Goal: Transaction & Acquisition: Purchase product/service

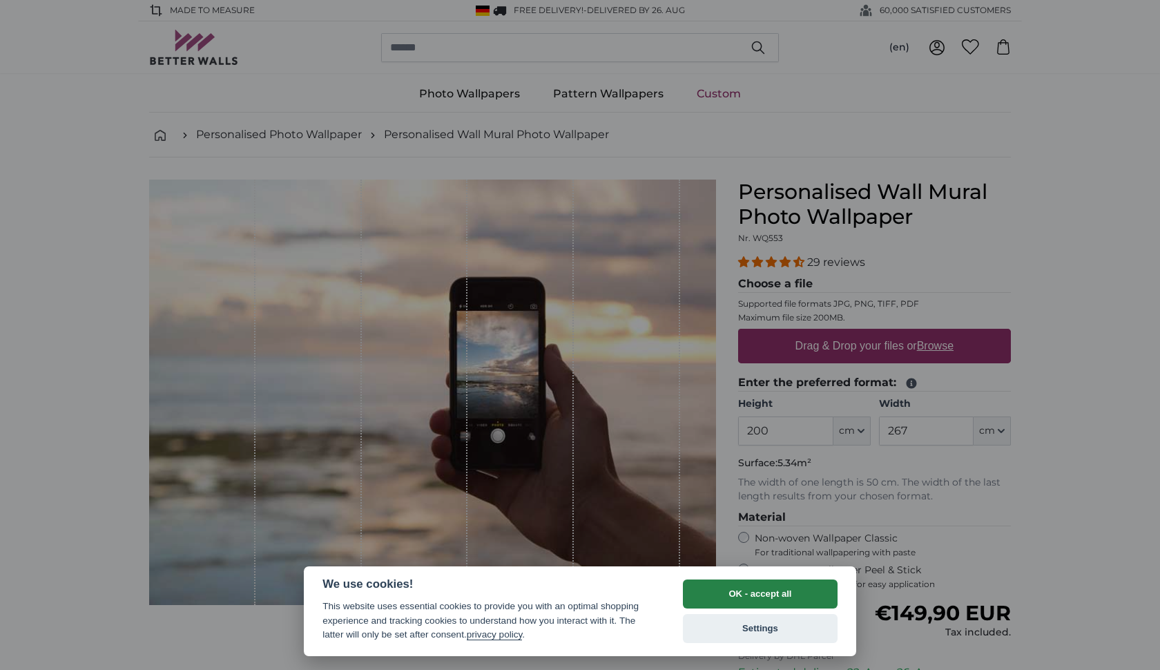
click at [721, 593] on button "OK - accept all" at bounding box center [760, 593] width 155 height 29
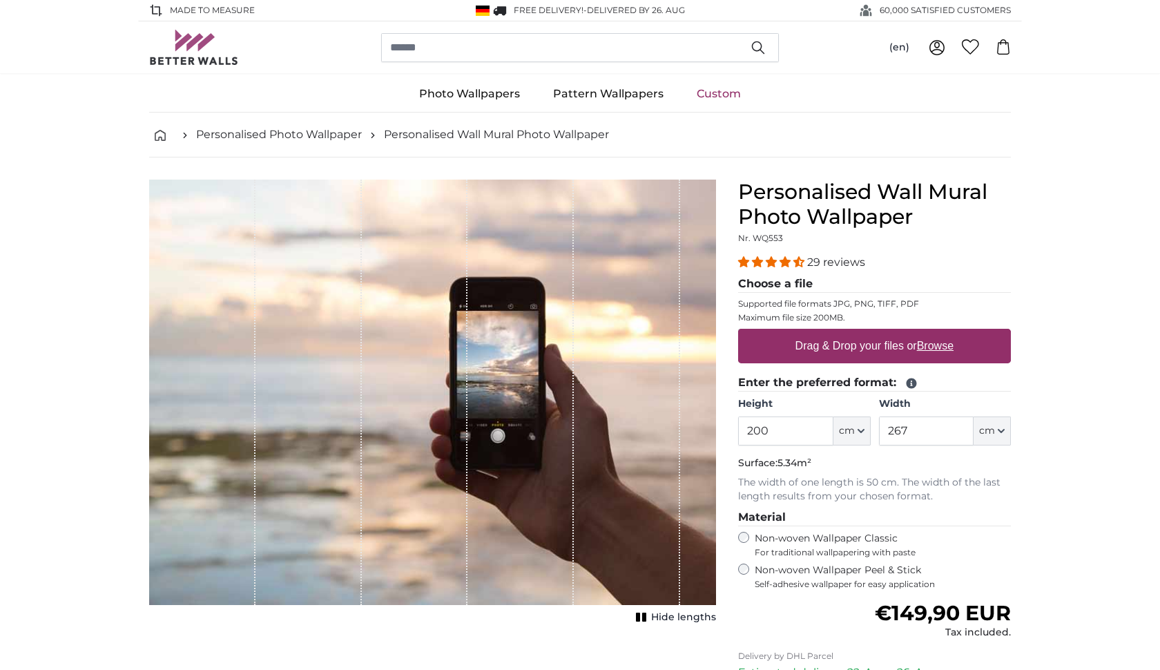
click at [878, 345] on label "Drag & Drop your files or Browse" at bounding box center [874, 346] width 169 height 28
click at [878, 333] on input "Drag & Drop your files or Browse" at bounding box center [874, 331] width 273 height 4
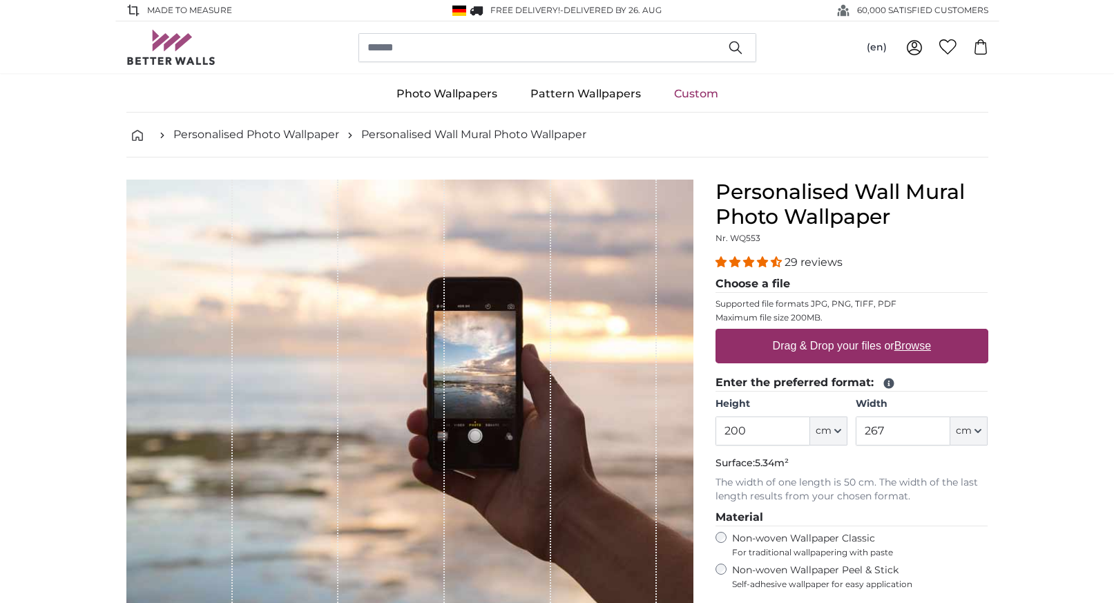
click at [763, 348] on div "Drag & Drop your files or Browse" at bounding box center [851, 346] width 273 height 35
click at [715, 329] on input "Drag & Drop your files or Browse" at bounding box center [851, 331] width 273 height 4
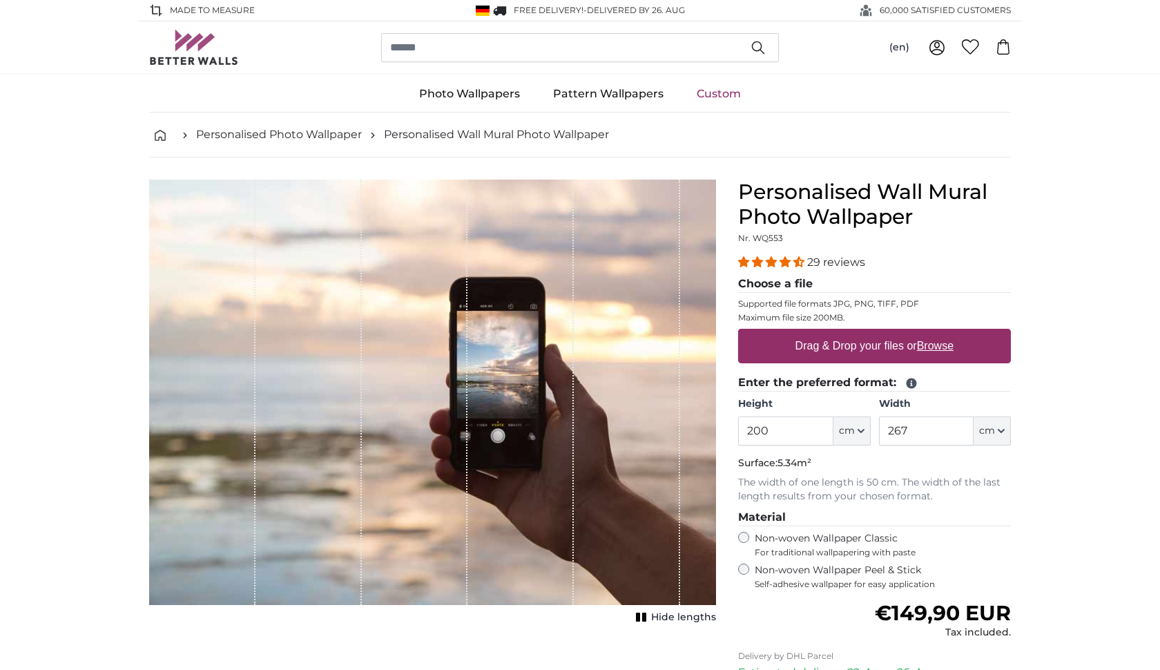
type input "**********"
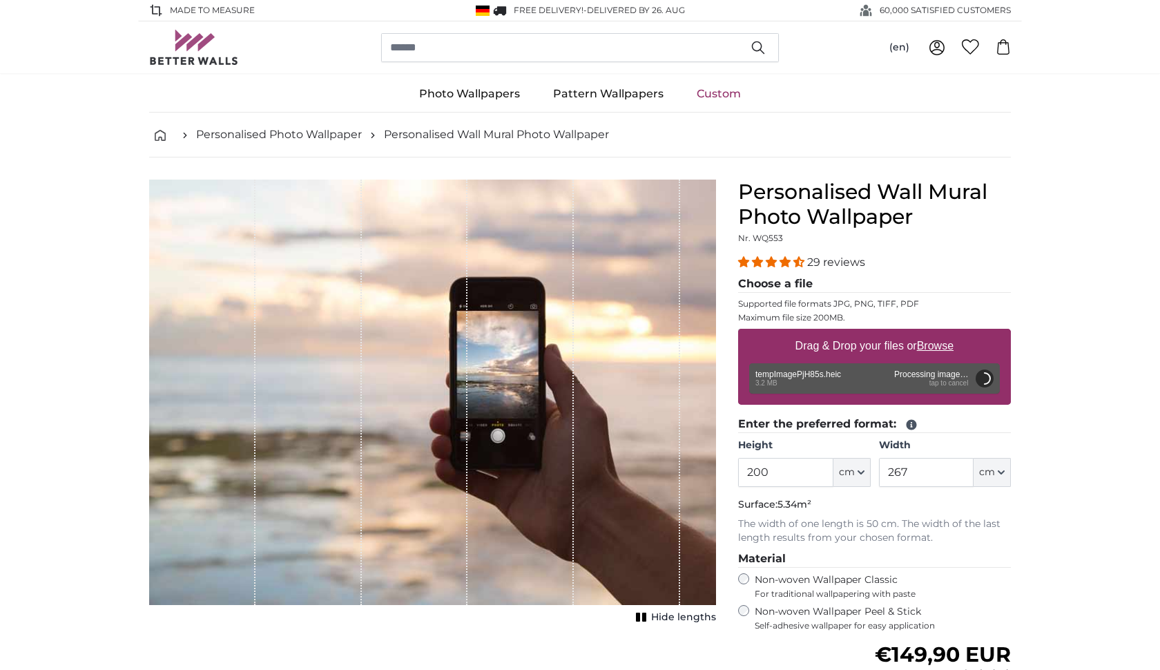
click at [861, 469] on icon "button" at bounding box center [860, 472] width 7 height 7
click at [833, 510] on link "Centimeter (cm)" at bounding box center [852, 508] width 122 height 25
click at [786, 476] on input "200" at bounding box center [785, 472] width 95 height 29
type input "2"
drag, startPoint x: 933, startPoint y: 476, endPoint x: 880, endPoint y: 474, distance: 53.9
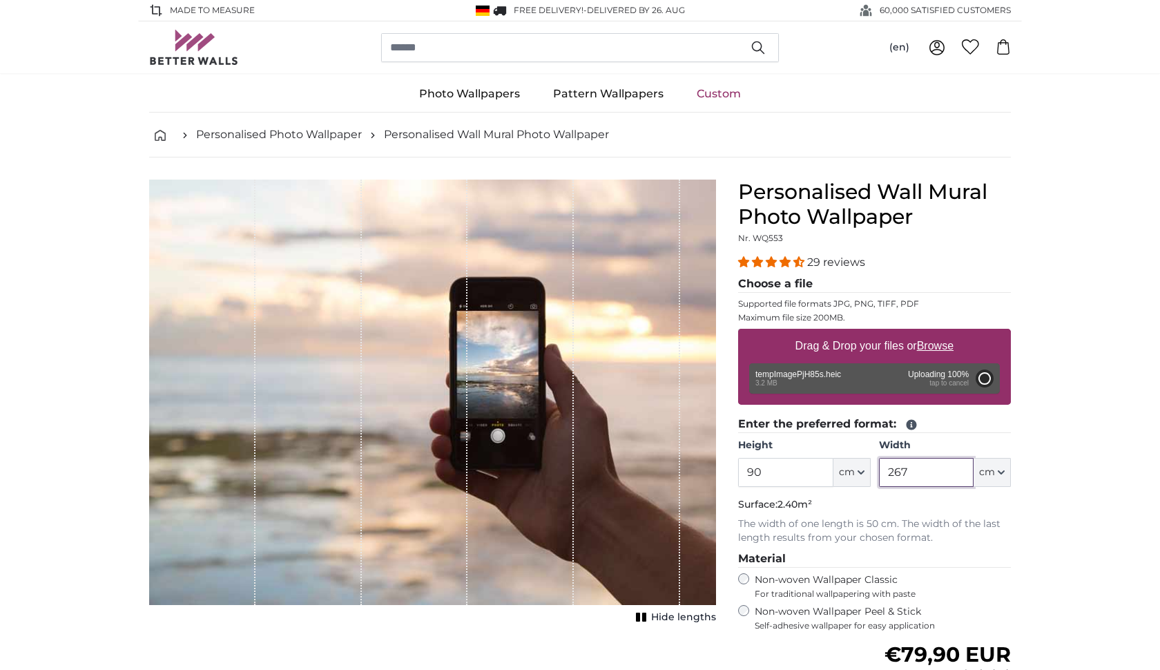
click at [880, 474] on input "267" at bounding box center [926, 472] width 95 height 29
type input "200"
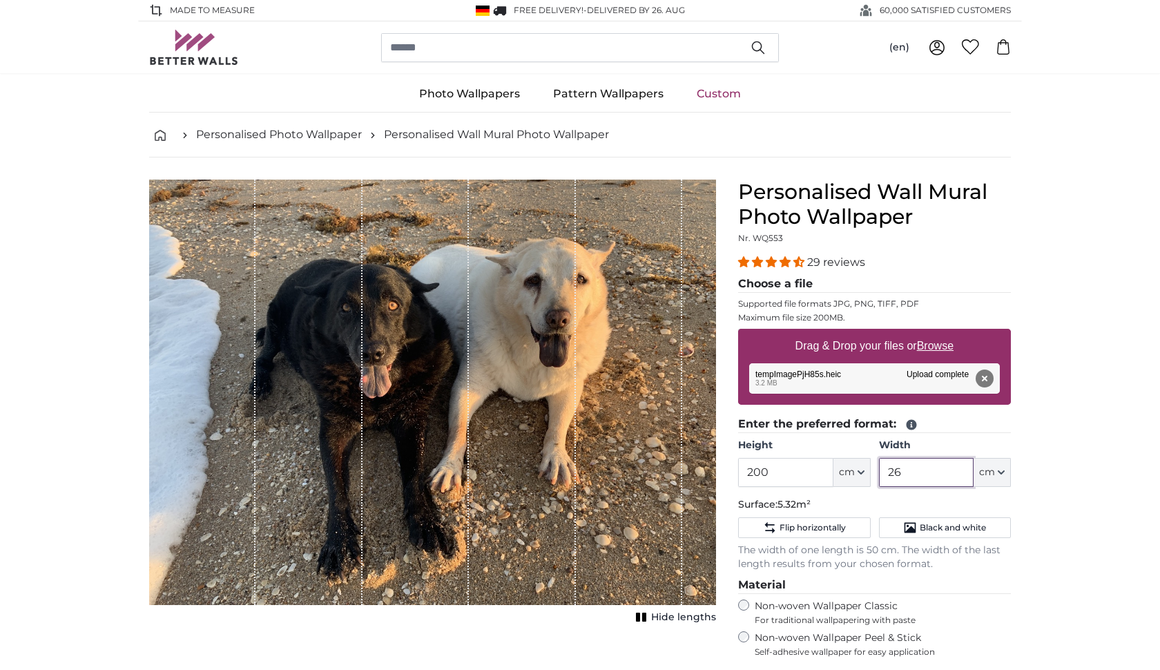
type input "2"
drag, startPoint x: 789, startPoint y: 472, endPoint x: 744, endPoint y: 476, distance: 45.8
click at [744, 476] on input "200" at bounding box center [785, 472] width 95 height 29
click at [916, 482] on input "Width" at bounding box center [926, 472] width 95 height 29
drag, startPoint x: 782, startPoint y: 469, endPoint x: 741, endPoint y: 472, distance: 41.6
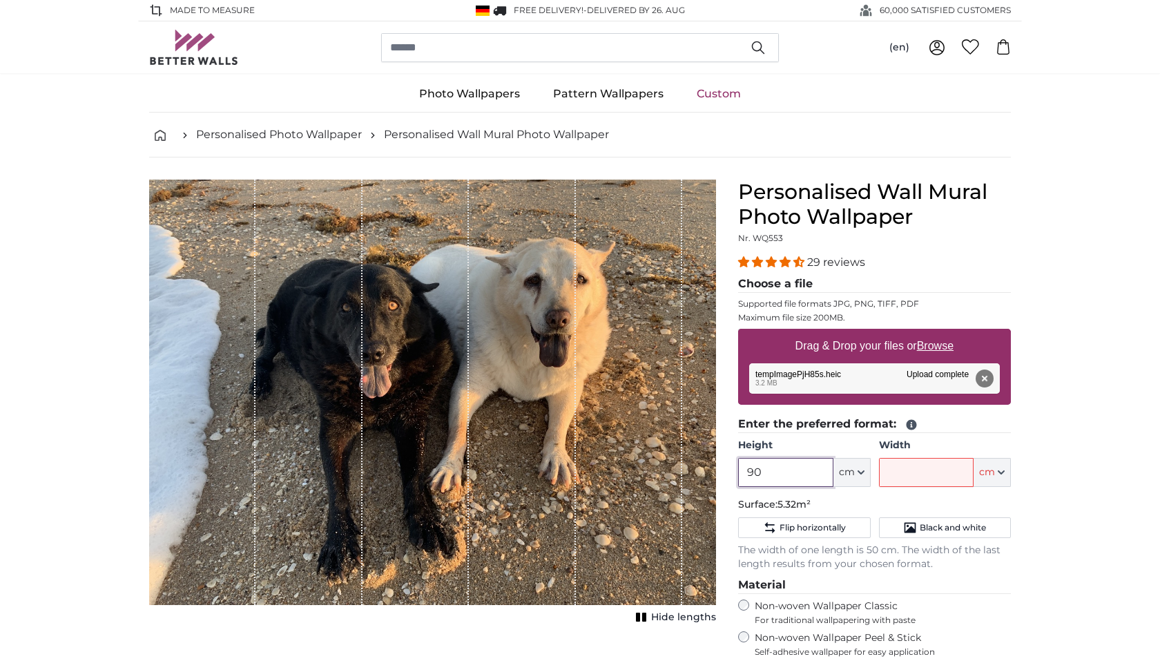
click at [741, 472] on input "90" at bounding box center [785, 472] width 95 height 29
type input "80"
click at [892, 473] on input "Width" at bounding box center [926, 472] width 95 height 29
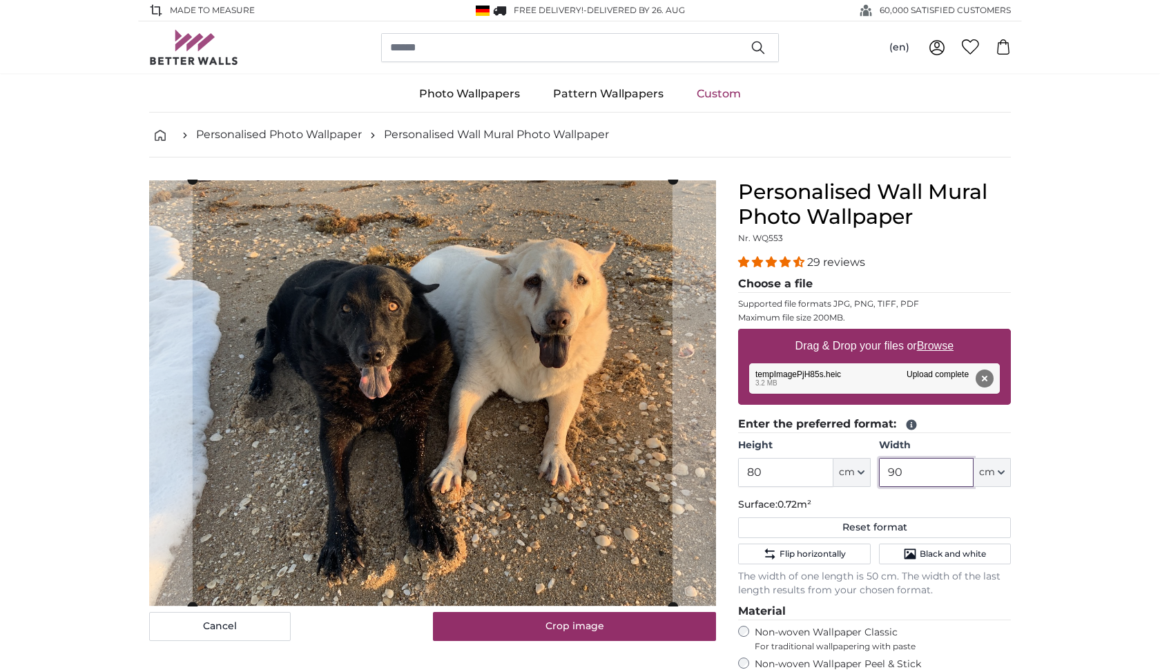
type input "9"
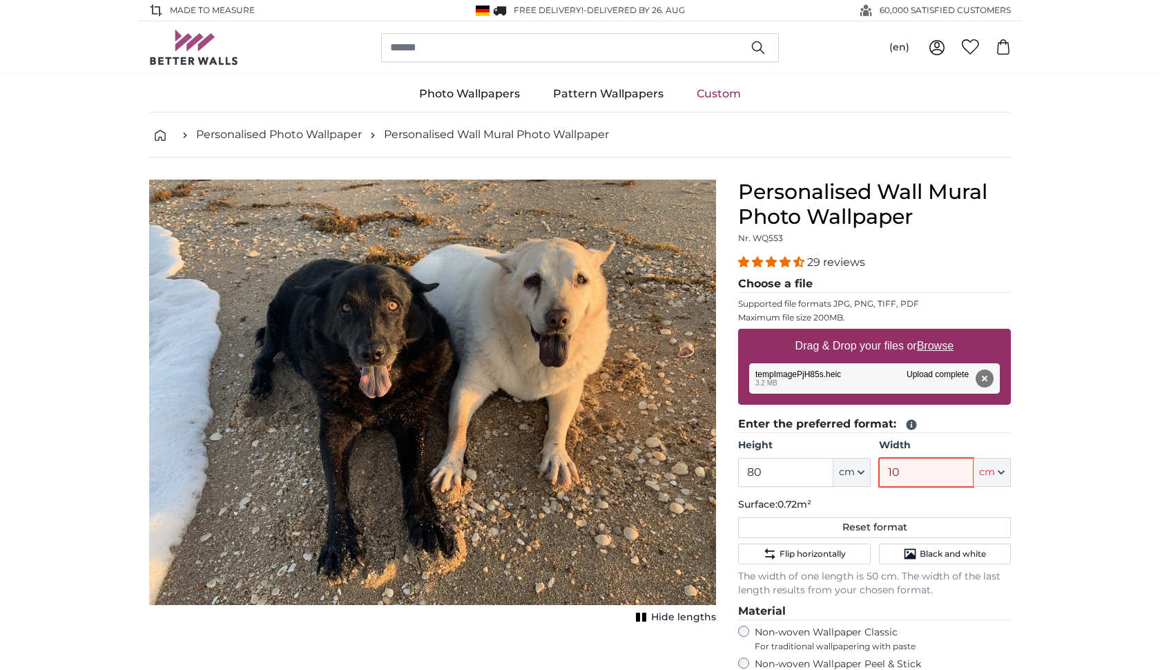
type input "100"
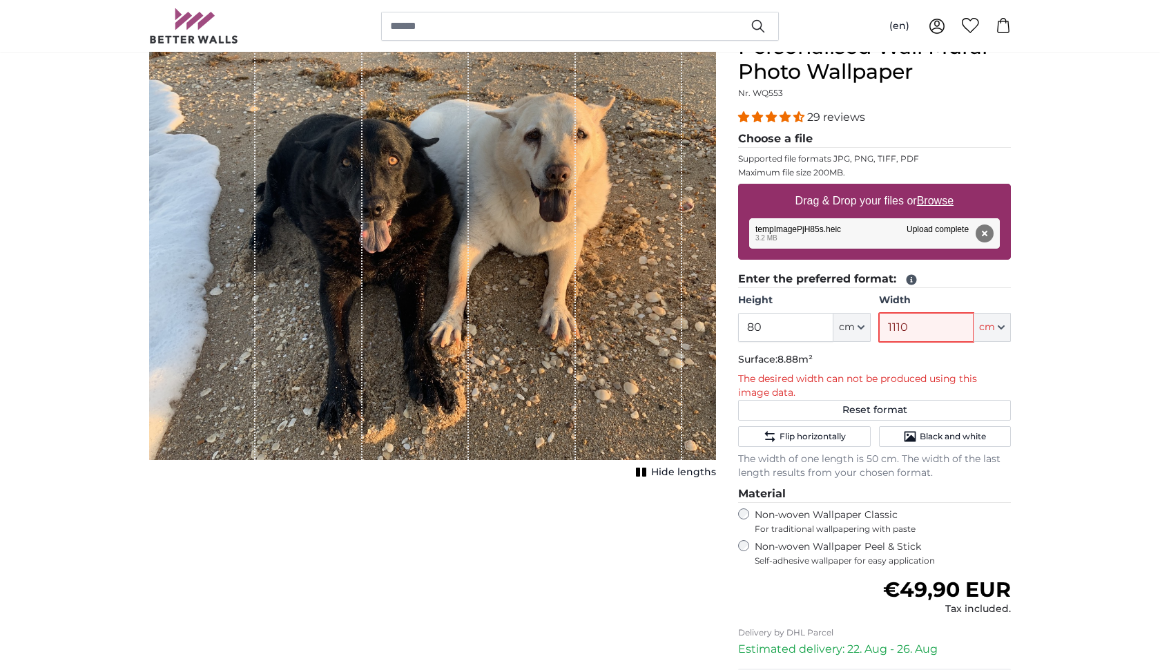
scroll to position [146, 0]
type input "1110"
click at [971, 432] on span "Black and white" at bounding box center [953, 435] width 66 height 11
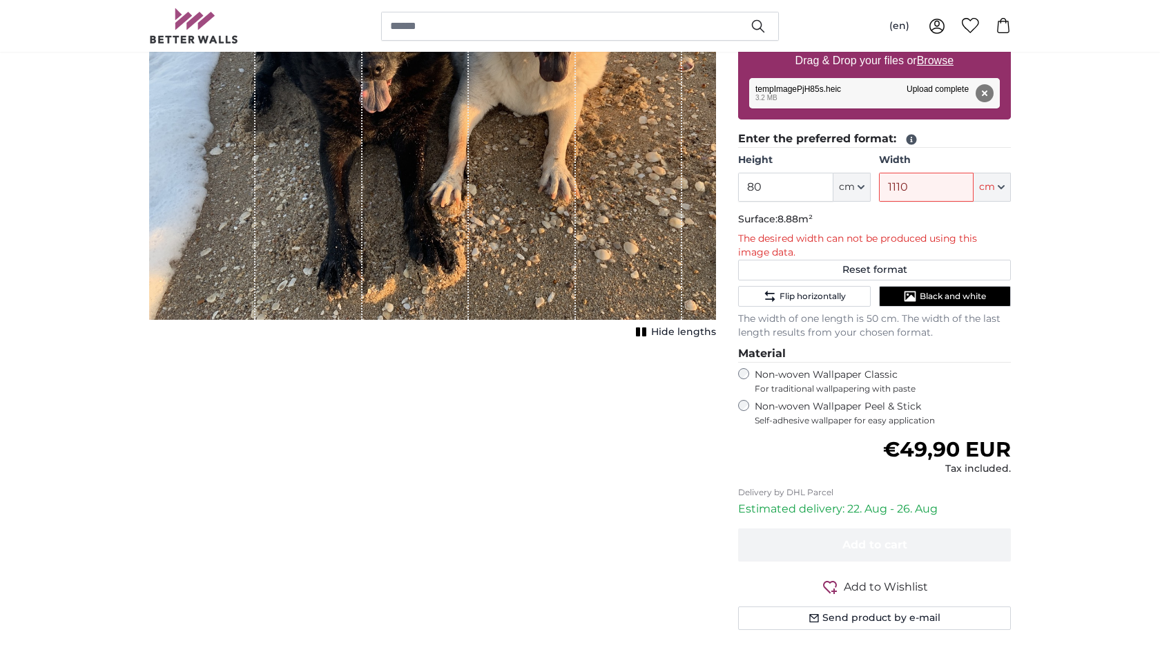
scroll to position [291, 0]
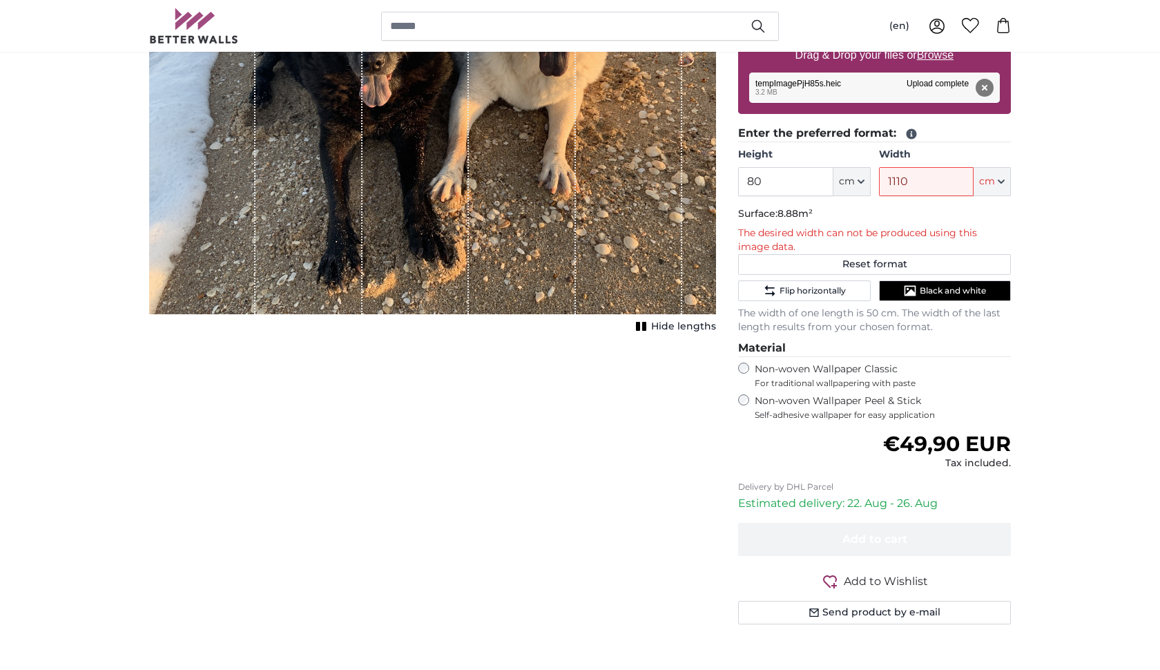
click at [855, 574] on span "Add to Wishlist" at bounding box center [886, 581] width 84 height 17
click at [867, 574] on span "Add to Wishlist" at bounding box center [886, 581] width 84 height 17
click at [871, 573] on span "Add to Wishlist" at bounding box center [886, 581] width 84 height 17
click at [857, 573] on span "Add to Wishlist" at bounding box center [886, 581] width 84 height 17
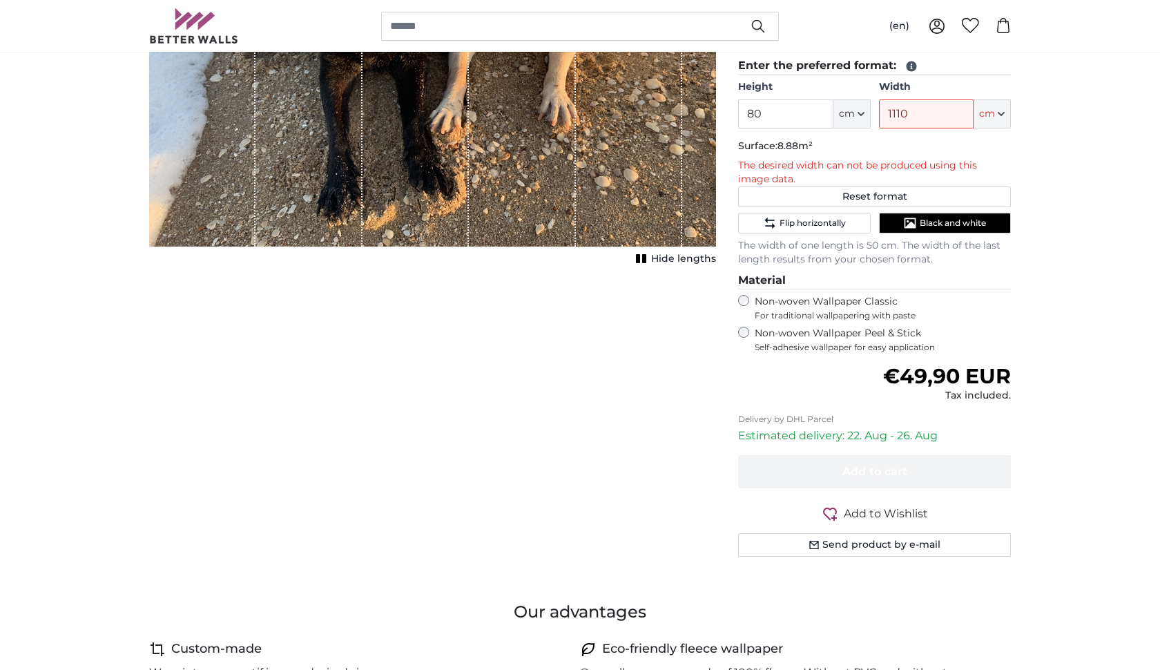
scroll to position [360, 0]
